Goal: Task Accomplishment & Management: Complete application form

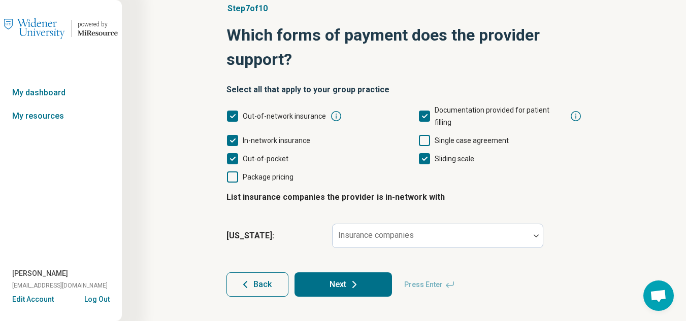
scroll to position [5, 0]
click at [531, 235] on div at bounding box center [536, 236] width 13 height 3
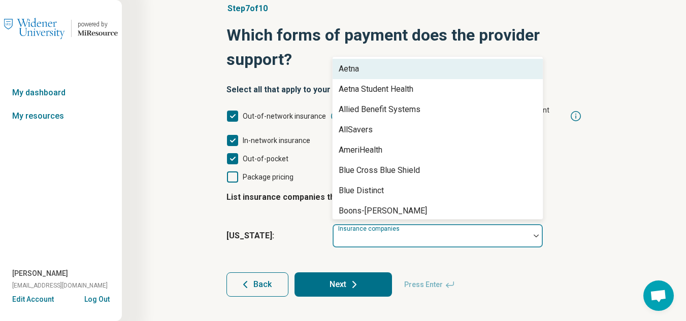
click at [349, 63] on div "Aetna" at bounding box center [349, 69] width 20 height 12
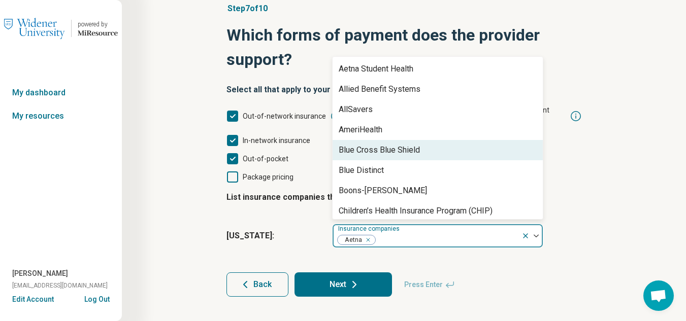
click at [430, 141] on div "Blue Cross Blue Shield" at bounding box center [438, 150] width 210 height 20
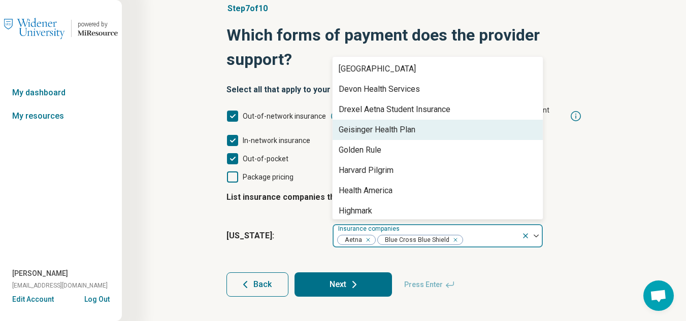
scroll to position [254, 0]
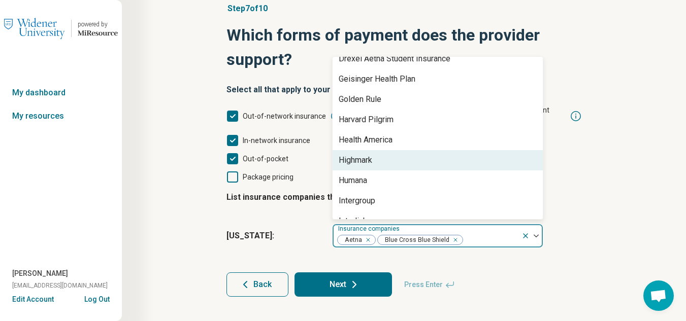
click at [429, 150] on div "Highmark" at bounding box center [438, 160] width 210 height 20
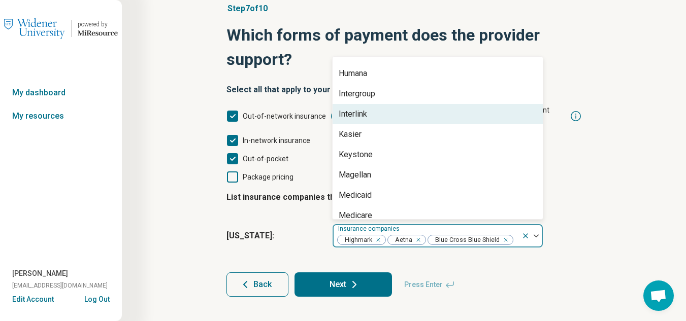
scroll to position [356, 0]
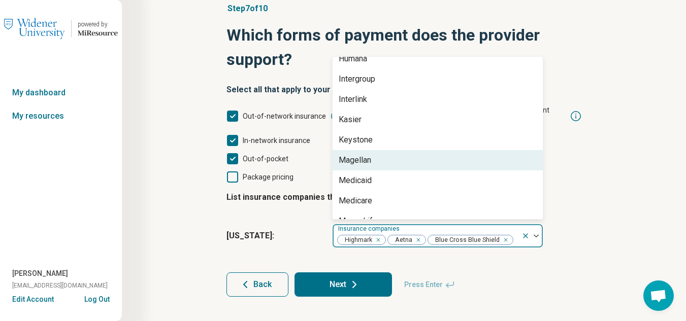
click at [428, 150] on div "Magellan" at bounding box center [438, 160] width 210 height 20
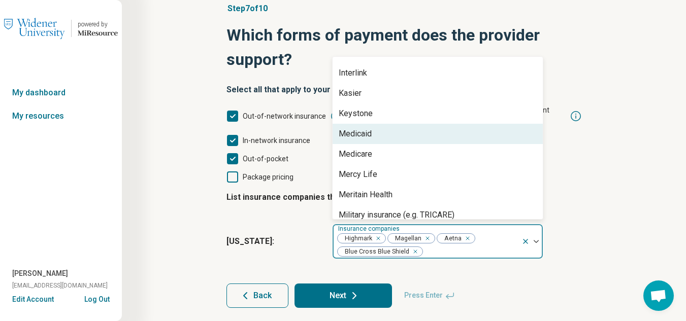
scroll to position [406, 0]
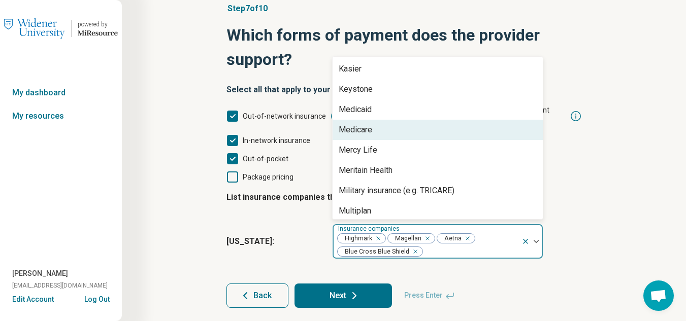
click at [412, 120] on div "Medicare" at bounding box center [438, 130] width 210 height 20
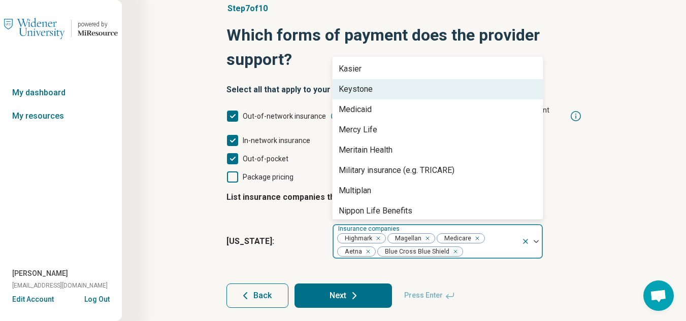
click at [422, 81] on div "Keystone" at bounding box center [438, 89] width 210 height 20
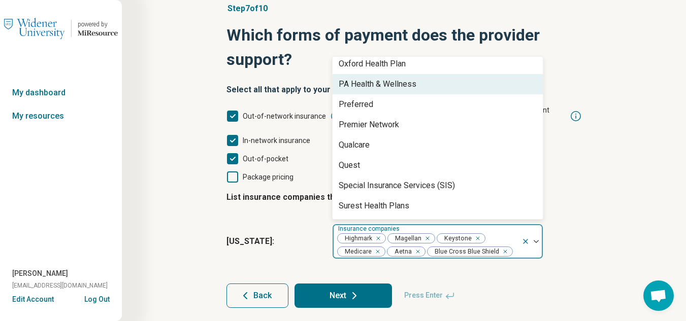
scroll to position [609, 0]
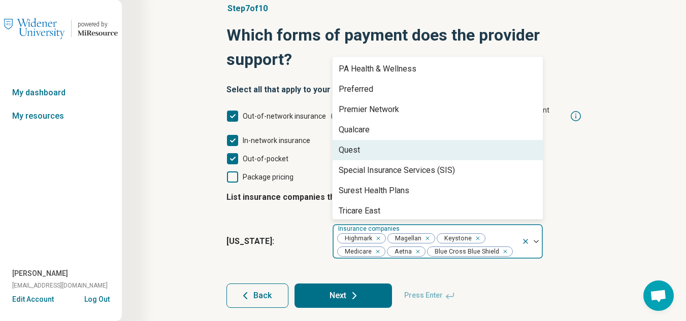
click at [426, 140] on div "Quest" at bounding box center [438, 150] width 210 height 20
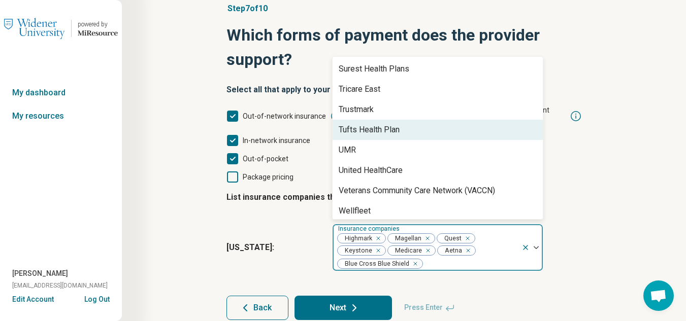
scroll to position [715, 0]
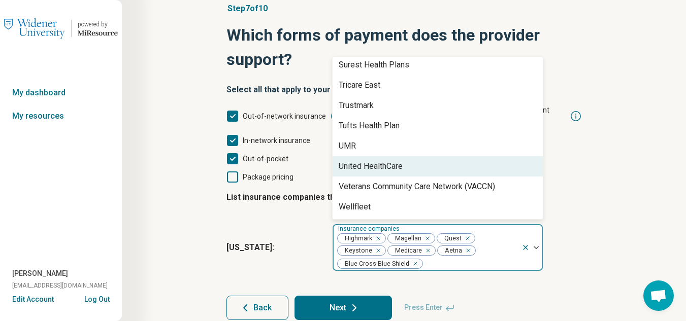
click at [605, 175] on div "Step 7 of 10 Which forms of payment does the provider support? Select all that …" at bounding box center [404, 161] width 467 height 359
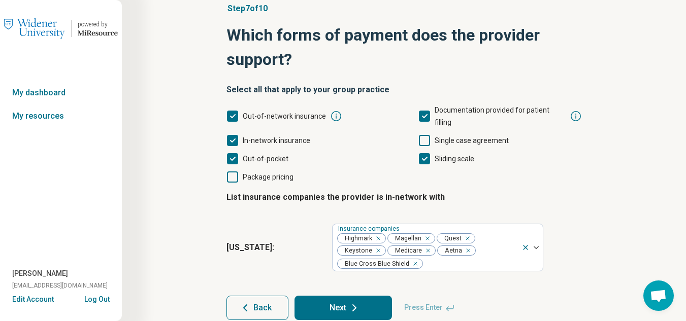
click at [356, 302] on icon at bounding box center [354, 308] width 12 height 12
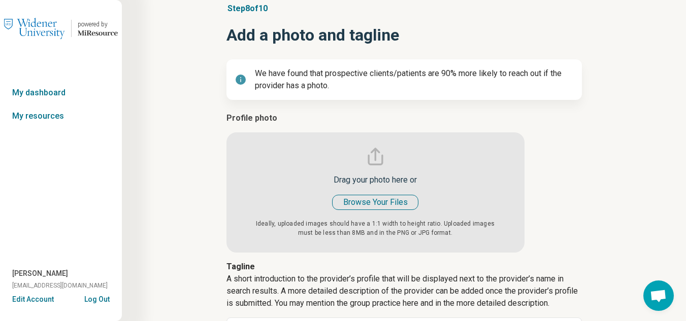
type textarea "*"
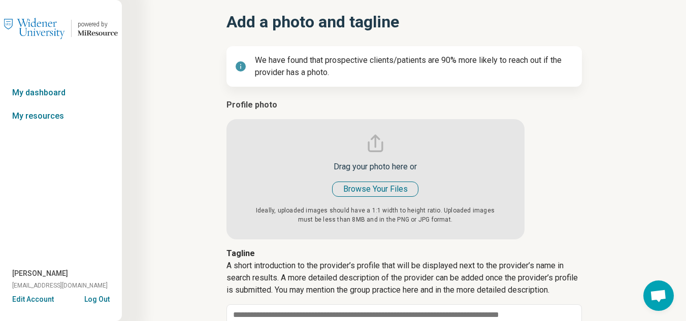
scroll to position [102, 0]
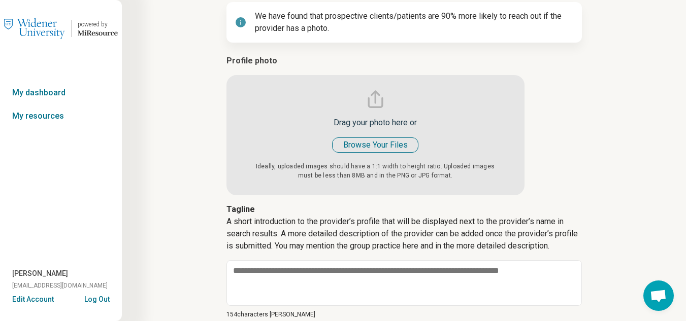
click at [373, 147] on input "file" at bounding box center [376, 125] width 298 height 141
type input "**********"
type textarea "*"
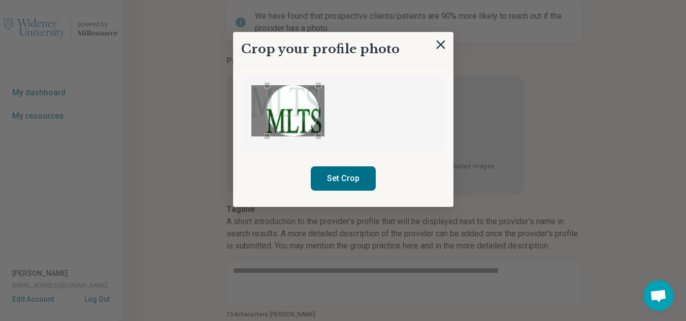
click at [333, 132] on div at bounding box center [343, 112] width 204 height 75
click at [323, 84] on div at bounding box center [343, 112] width 204 height 75
click at [248, 83] on div at bounding box center [343, 112] width 204 height 75
click at [441, 45] on img at bounding box center [440, 44] width 11 height 11
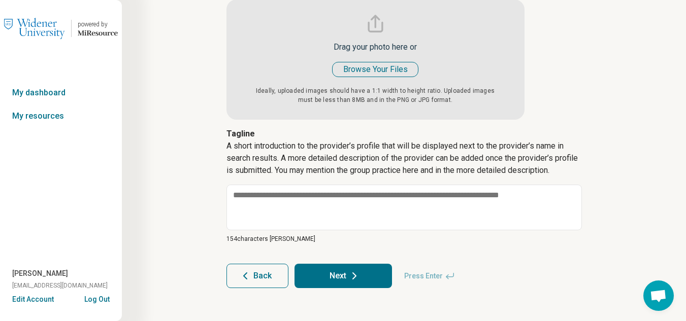
scroll to position [181, 0]
